Goal: Navigation & Orientation: Find specific page/section

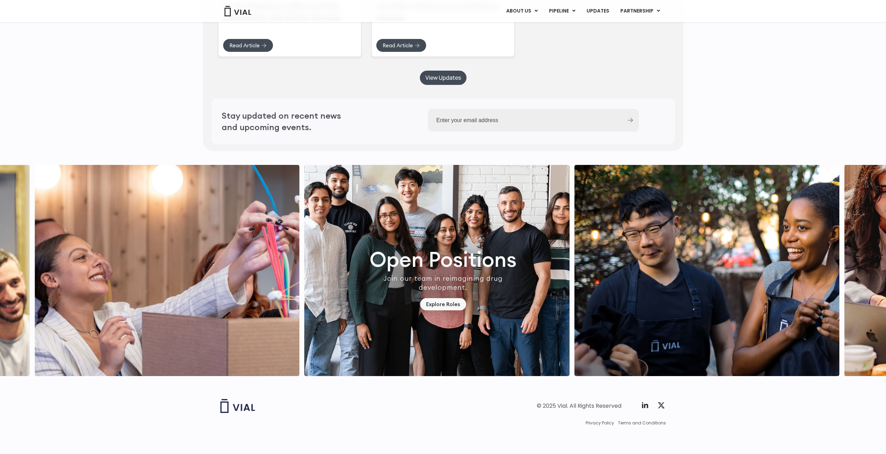
scroll to position [1854, 0]
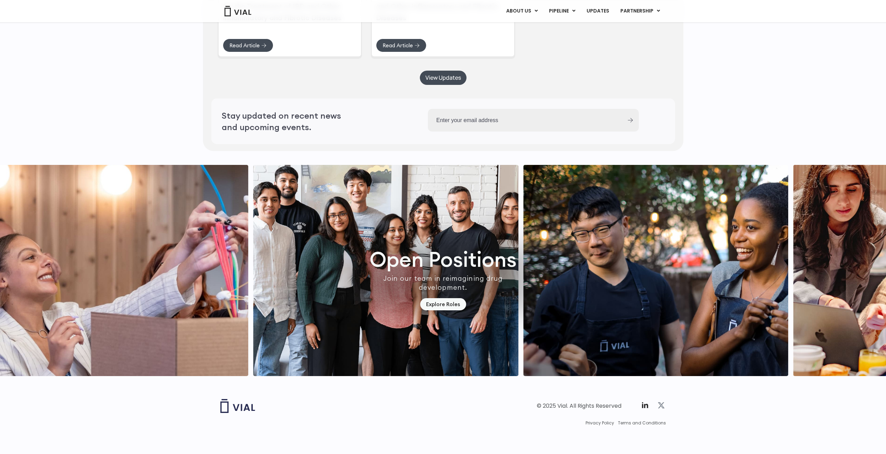
click at [662, 406] on icon at bounding box center [661, 405] width 8 height 8
click at [554, 410] on div "© 2025 Vial. All Rights Reserved Twitter X Logo" at bounding box center [555, 406] width 221 height 14
click at [458, 273] on img "7 / 7" at bounding box center [385, 270] width 265 height 211
click at [435, 302] on link "Explore Roles" at bounding box center [443, 304] width 46 height 12
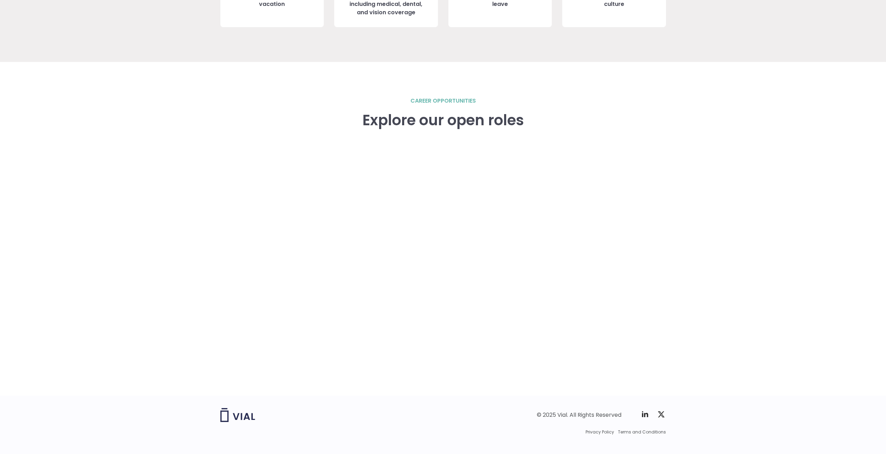
scroll to position [905, 0]
